Goal: Task Accomplishment & Management: Manage account settings

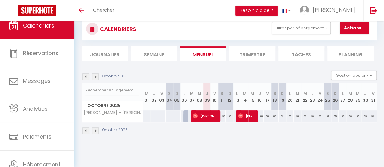
scroll to position [21, 0]
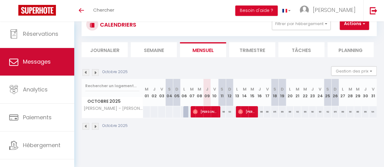
click at [50, 61] on span "Messages" at bounding box center [37, 62] width 28 height 8
select select "message"
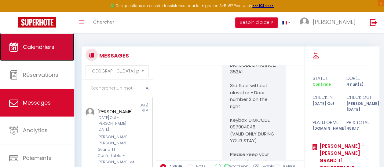
click at [42, 49] on span "Calendriers" at bounding box center [38, 47] width 31 height 8
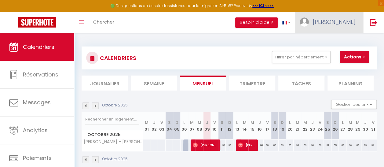
click at [309, 23] on span "[PERSON_NAME]" at bounding box center [334, 22] width 43 height 8
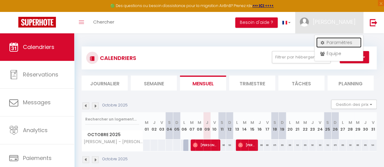
click at [309, 42] on link "Paramètres" at bounding box center [338, 42] width 45 height 10
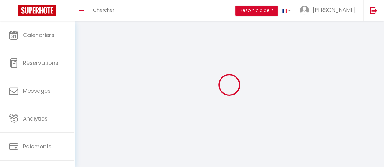
type input "[PERSON_NAME]"
type input "N'CUBE"
type input "[PHONE_NUMBER]"
type input "[STREET_ADDRESS] bâtiment Mésange"
type input "93420"
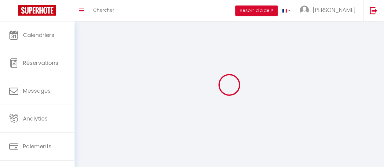
type input "Villepinte"
type input "WvjSG7nv7U49ajxcNGP56FmxK"
type input "7hBMv0u80i5KD6Vbll9Dx5MTc"
select select "28"
type input "WvjSG7nv7U49ajxcNGP56FmxK"
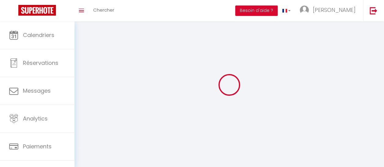
type input "7hBMv0u80i5KD6Vbll9Dx5MTc"
type input "[URL][DOMAIN_NAME]"
select select "fr"
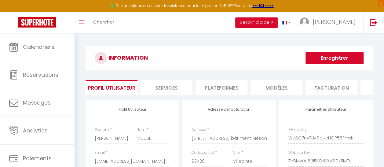
click at [164, 92] on li "Services" at bounding box center [166, 87] width 52 height 15
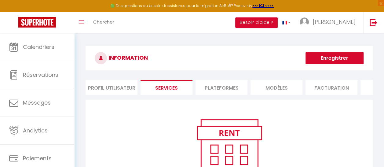
click at [208, 89] on li "Plateformes" at bounding box center [221, 87] width 52 height 15
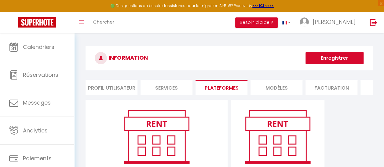
click at [277, 87] on li "MODÈLES" at bounding box center [276, 87] width 52 height 15
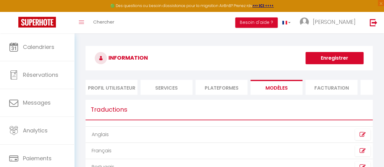
click at [309, 90] on li "Facturation" at bounding box center [331, 87] width 52 height 15
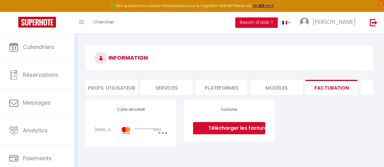
click at [275, 87] on li "MODÈLES" at bounding box center [276, 87] width 52 height 15
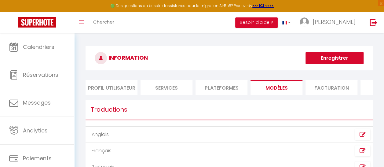
click at [214, 87] on li "Plateformes" at bounding box center [221, 87] width 52 height 15
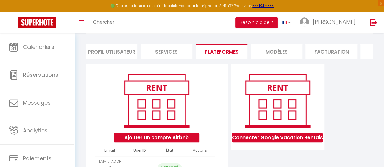
scroll to position [37, 0]
